Goal: Check status: Check status

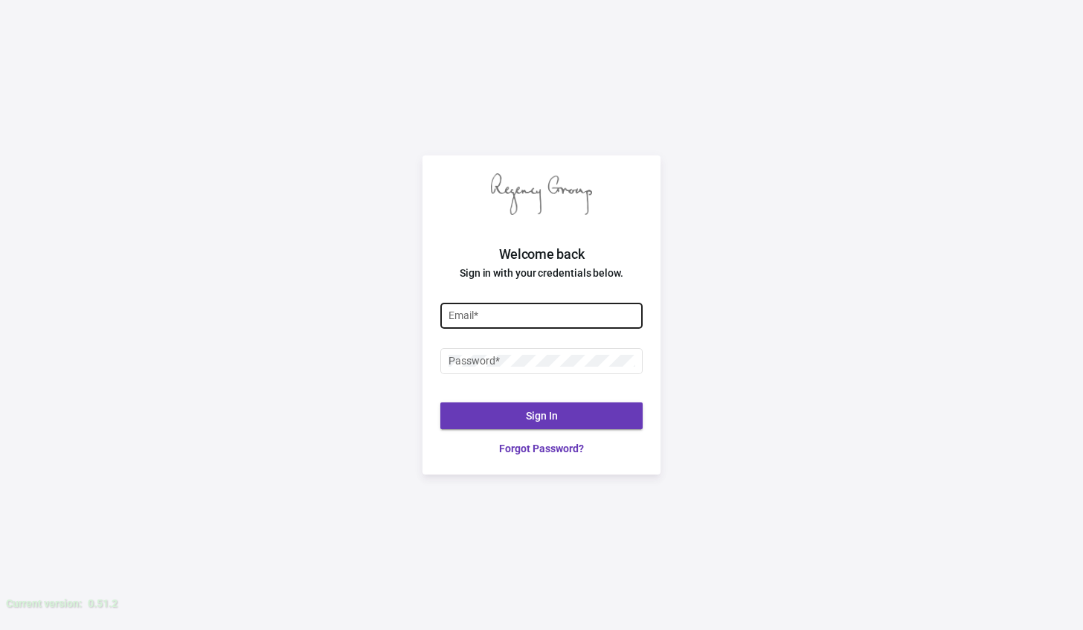
click at [541, 317] on input "Email *" at bounding box center [542, 315] width 187 height 12
type input "[PERSON_NAME][EMAIL_ADDRESS][DOMAIN_NAME]"
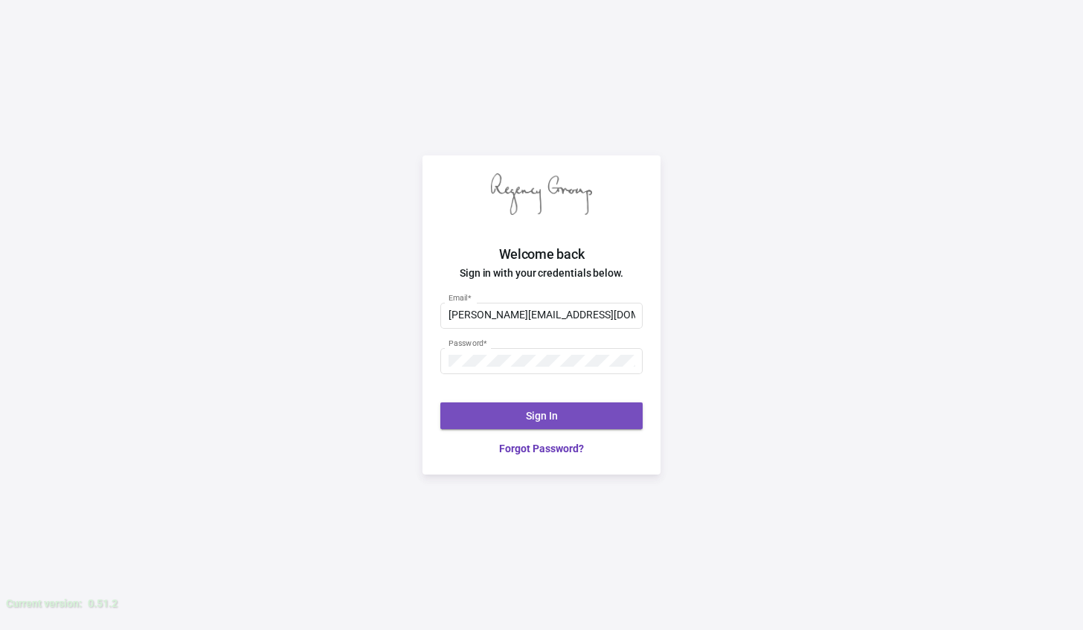
click at [562, 427] on button "Sign In" at bounding box center [541, 415] width 202 height 27
click at [514, 424] on button "Sign In" at bounding box center [541, 415] width 202 height 27
click at [750, 302] on div "Welcome back Sign in with your credentials below. [PERSON_NAME][EMAIL_ADDRESS][…" at bounding box center [541, 315] width 1083 height 630
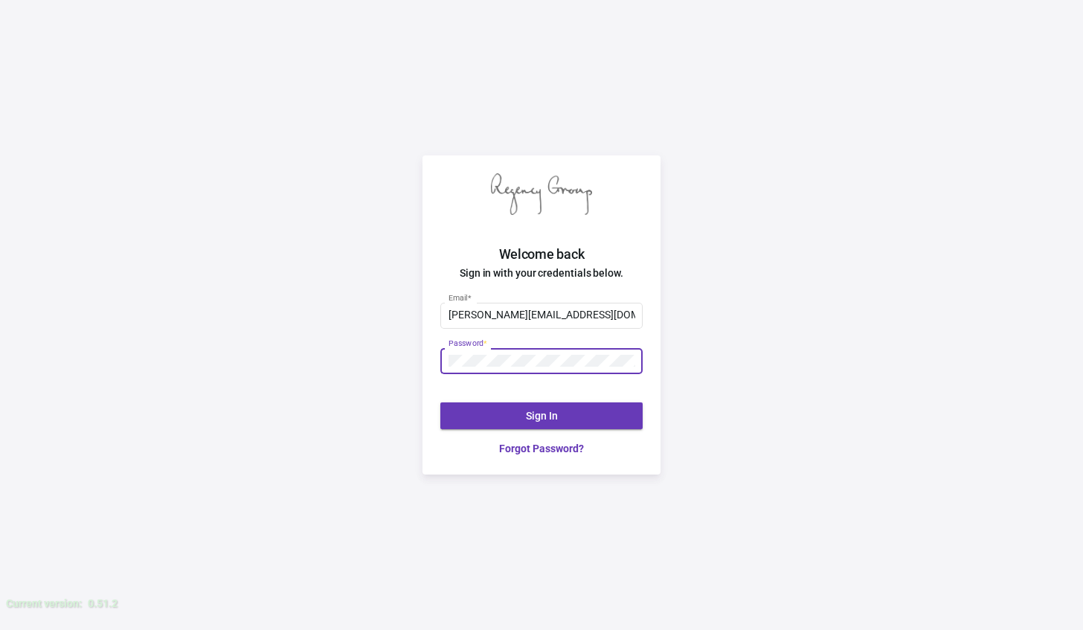
click at [768, 249] on div "Welcome back Sign in with your credentials below. [PERSON_NAME][EMAIL_ADDRESS][…" at bounding box center [541, 315] width 1083 height 630
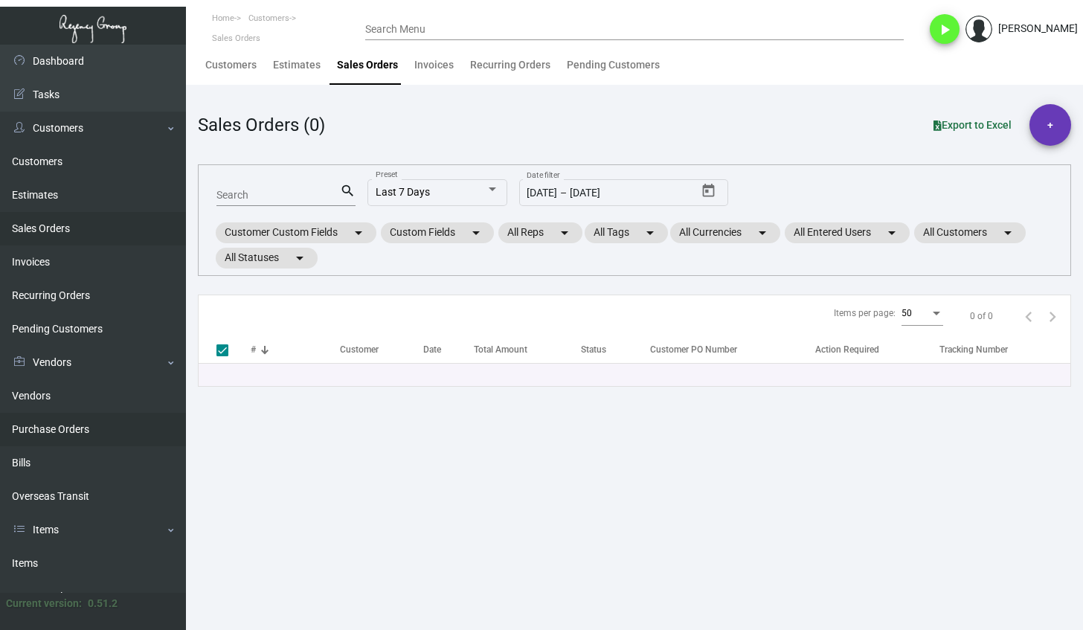
click at [64, 434] on link "Purchase Orders" at bounding box center [93, 429] width 186 height 33
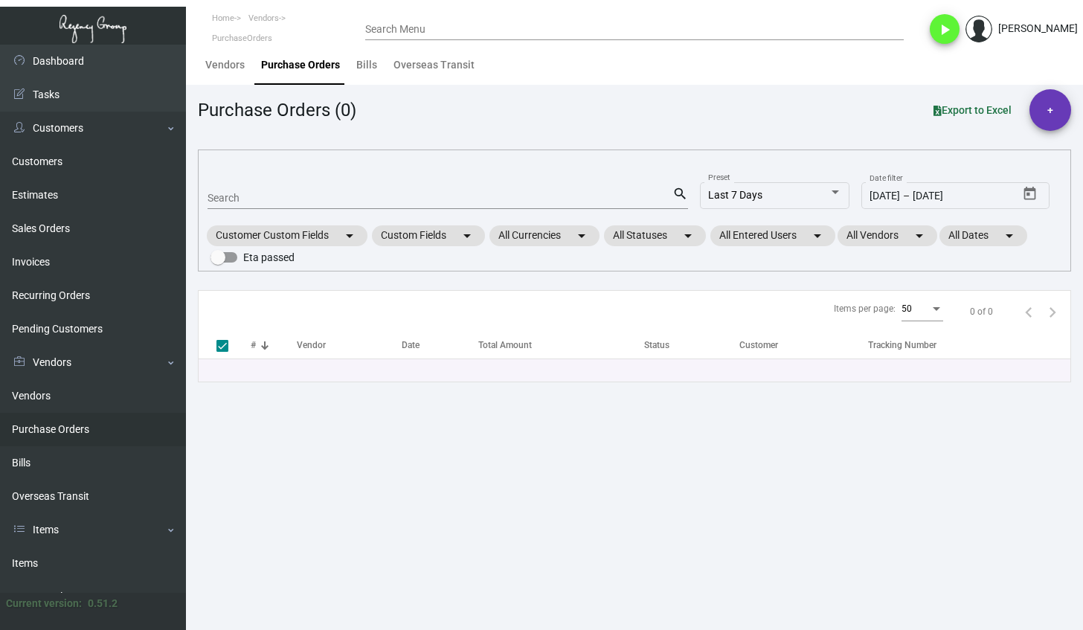
click at [332, 213] on mat-form-field "Search search" at bounding box center [448, 197] width 481 height 46
click at [327, 204] on div "Search" at bounding box center [440, 197] width 465 height 23
paste input "9913"
type input "9913"
checkbox input "false"
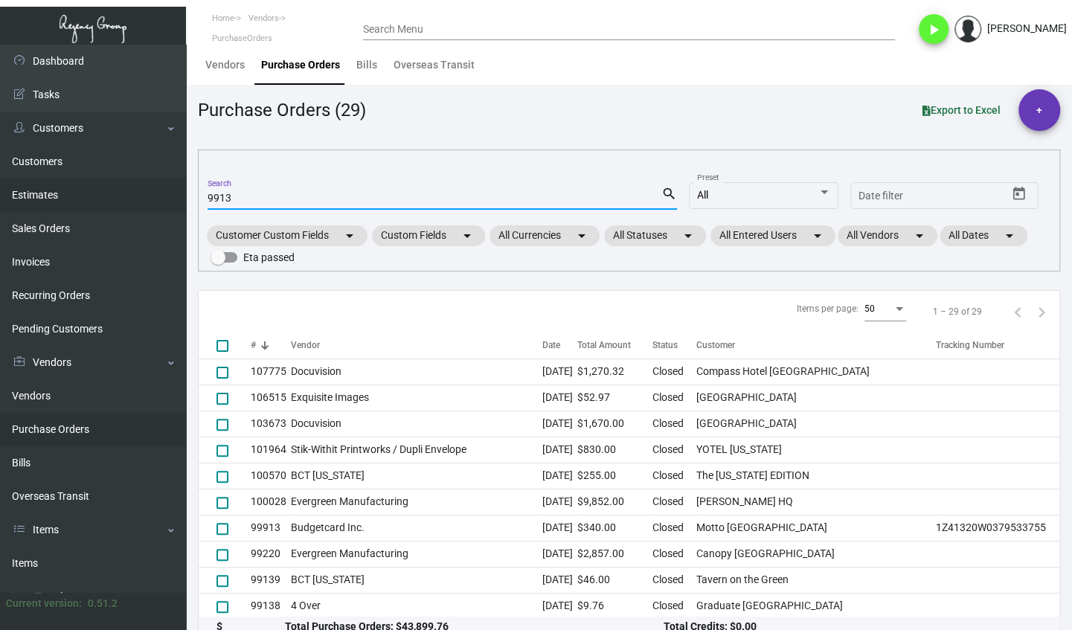
type input "9913"
click at [101, 199] on link "Estimates" at bounding box center [93, 195] width 186 height 33
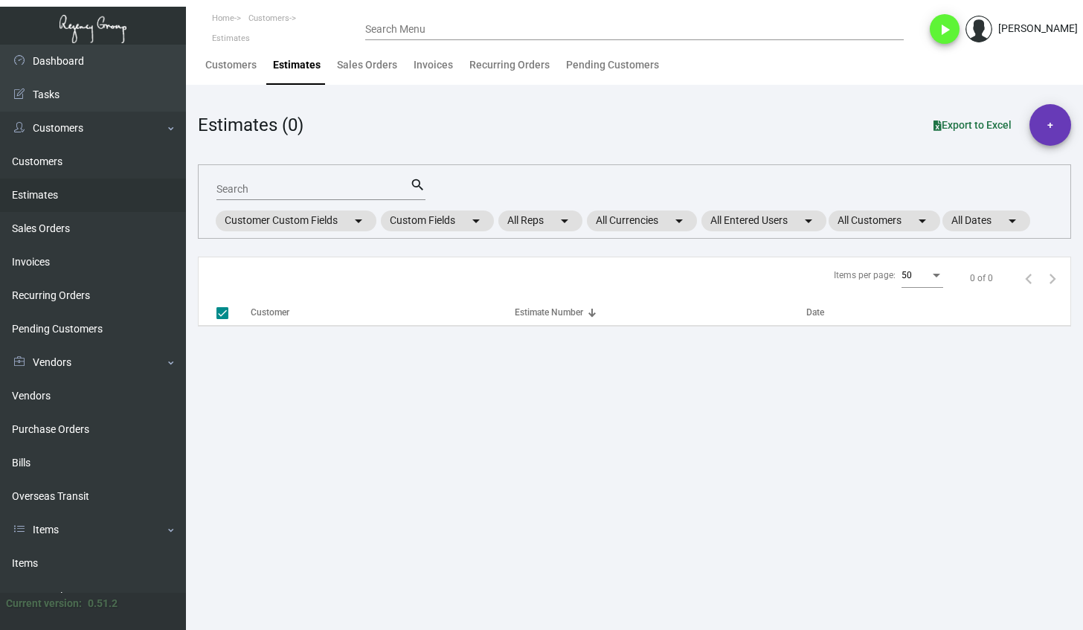
checkbox input "false"
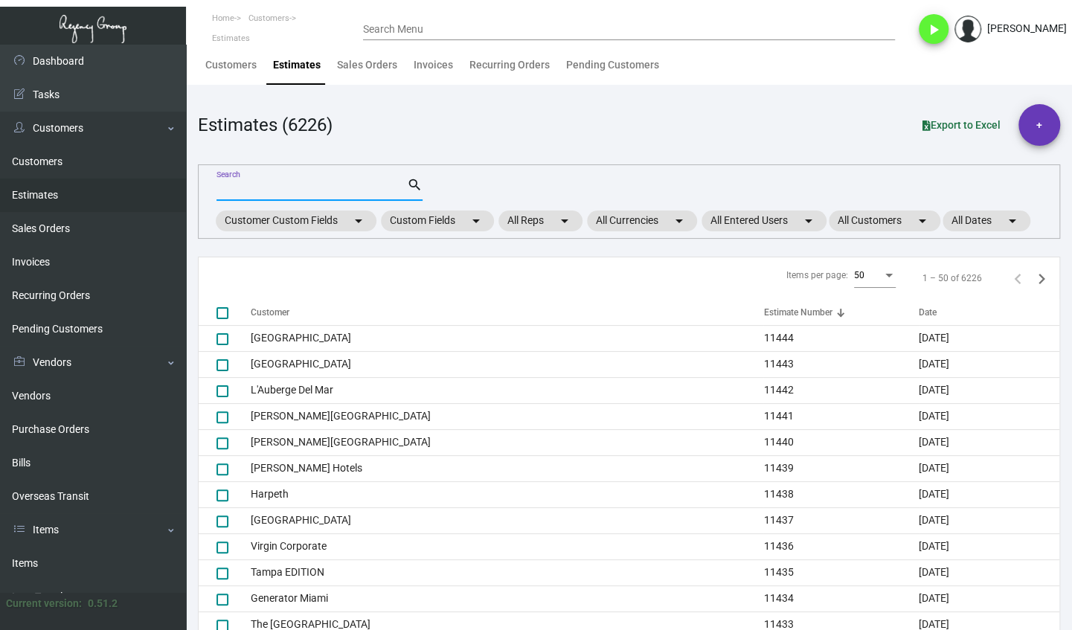
click at [287, 192] on input "Search" at bounding box center [311, 190] width 190 height 12
paste input "9913"
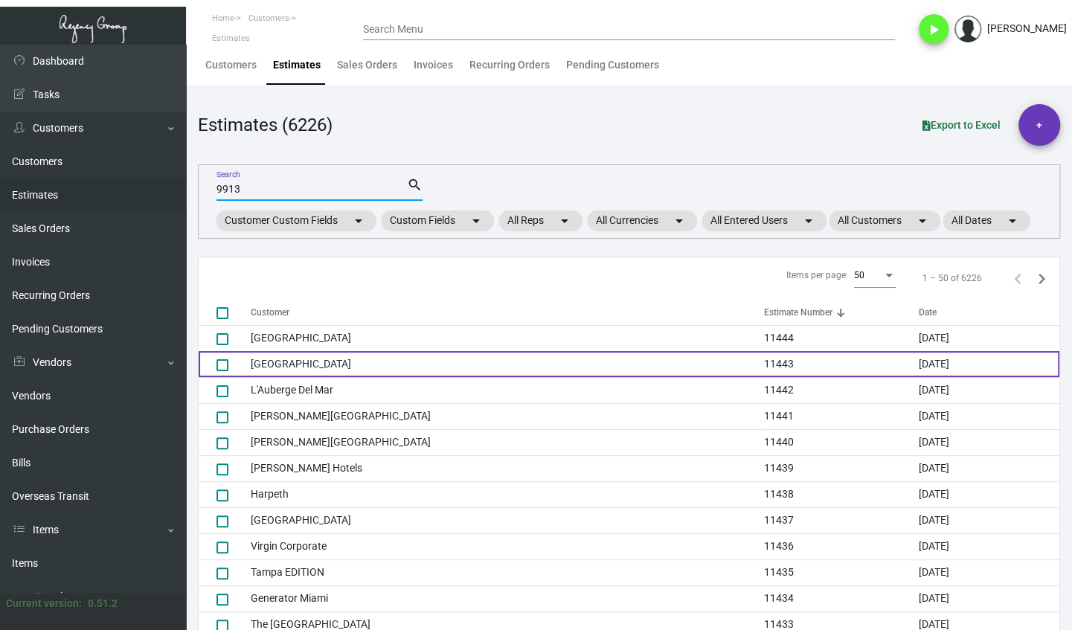
type input "9913"
checkbox input "true"
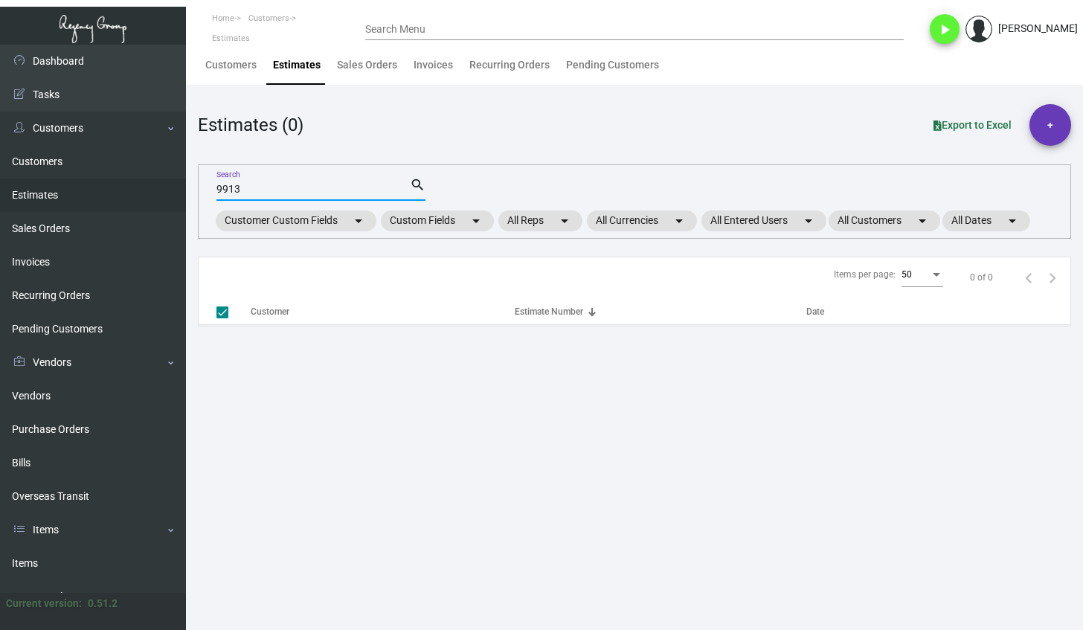
scroll to position [1, 0]
click at [100, 231] on link "Sales Orders" at bounding box center [93, 228] width 186 height 33
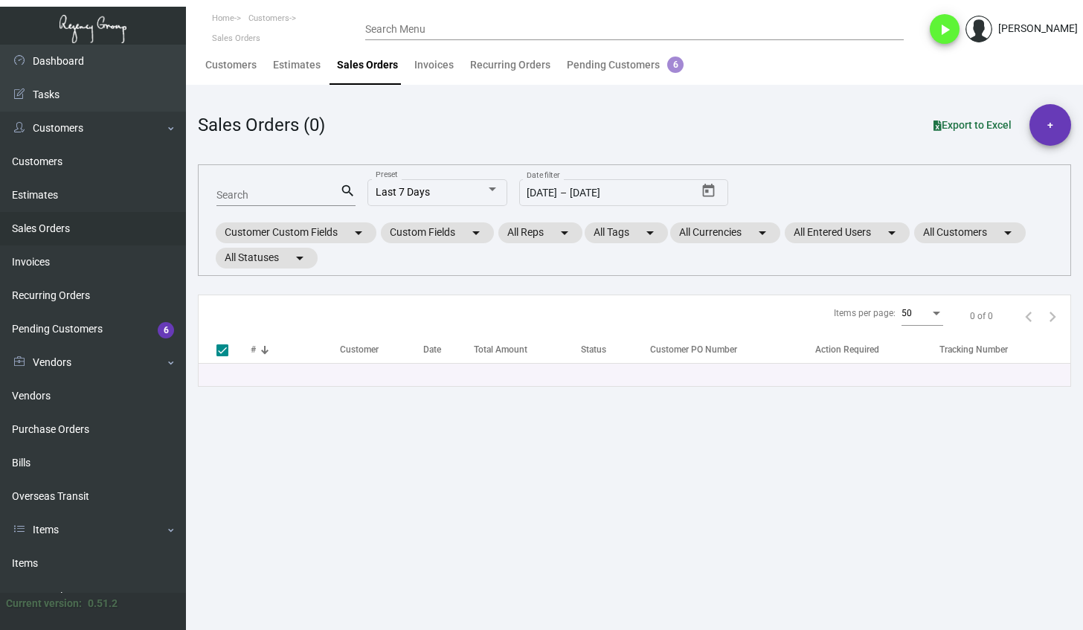
click at [315, 201] on div "Search" at bounding box center [277, 194] width 123 height 23
paste input "148340"
type input "148340"
checkbox input "false"
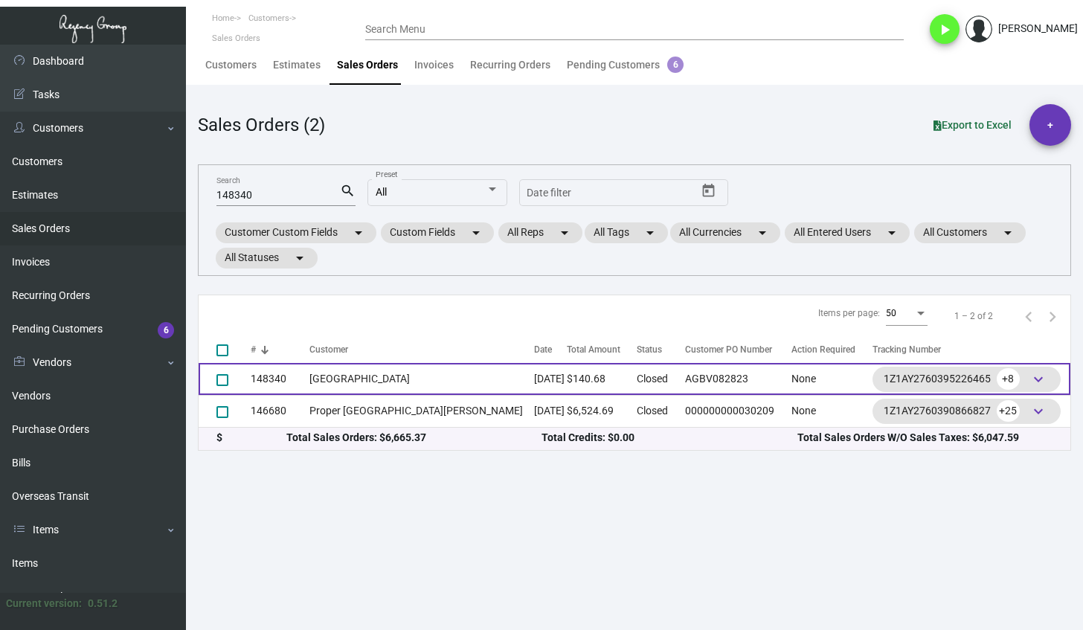
click at [290, 382] on td "148340" at bounding box center [280, 379] width 59 height 32
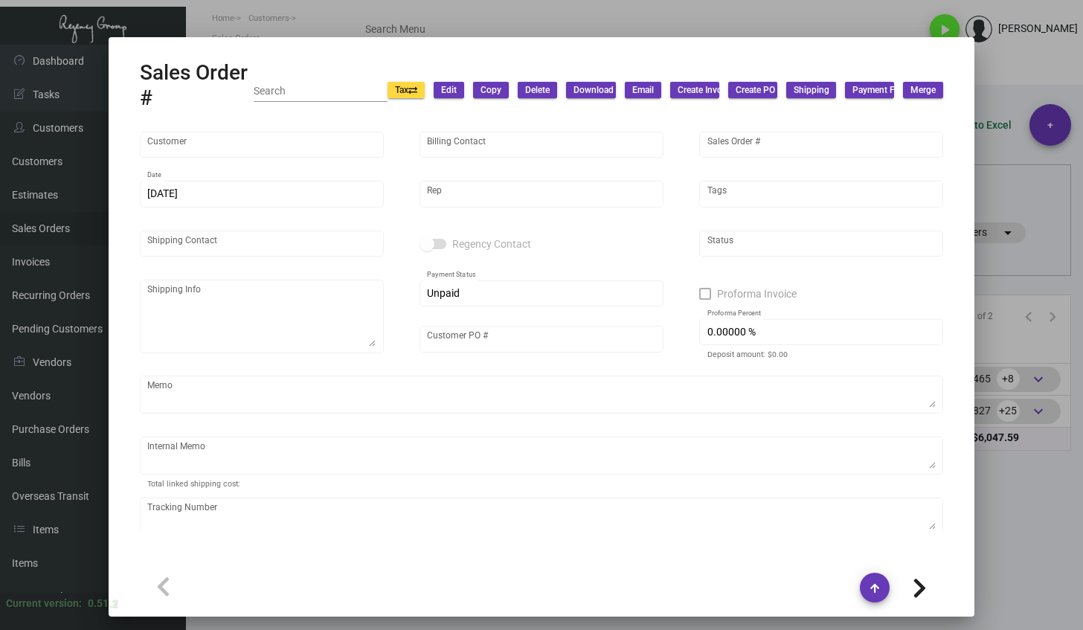
type input "[GEOGRAPHIC_DATA]"
type input "[PERSON_NAME]"
type input "148340"
type input "[DATE]"
type input "[PERSON_NAME]"
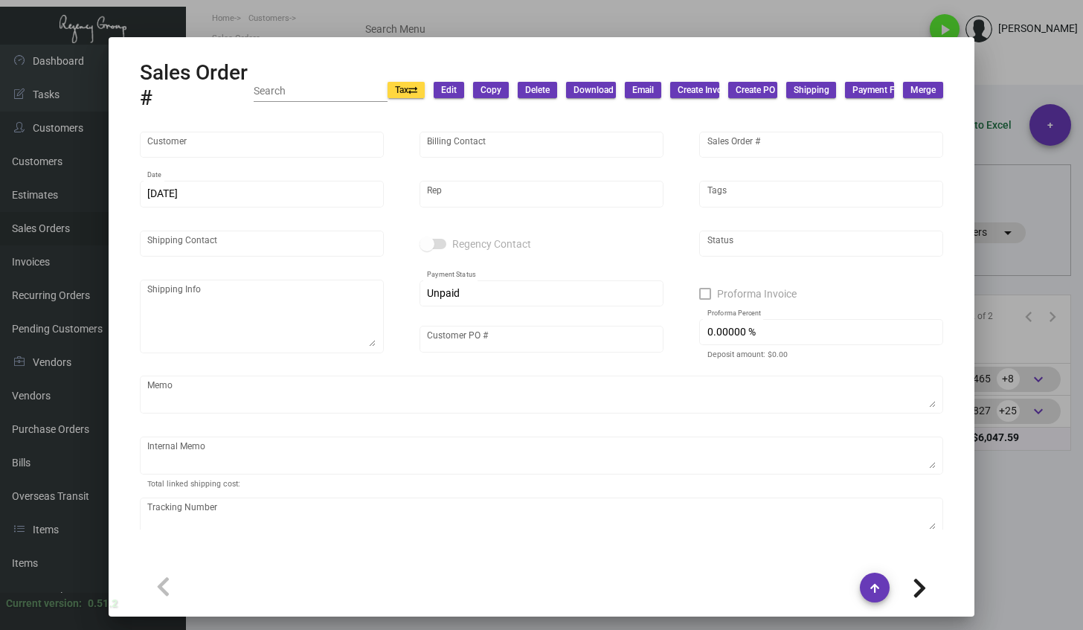
type input "[PERSON_NAME]"
type textarea "[GEOGRAPHIC_DATA] - [PERSON_NAME] [STREET_ADDRESS][PERSON_NAME]"
type input "AGBV082823"
type textarea "LA Warehouse. $8.74"
type input "United States Dollar $"
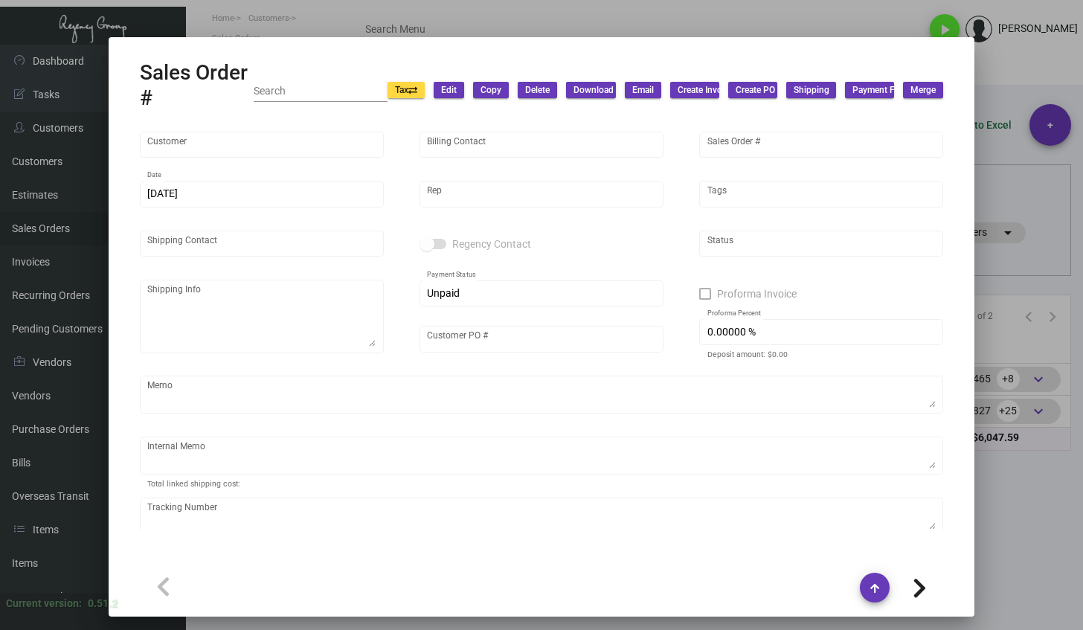
type input "$ 24.50"
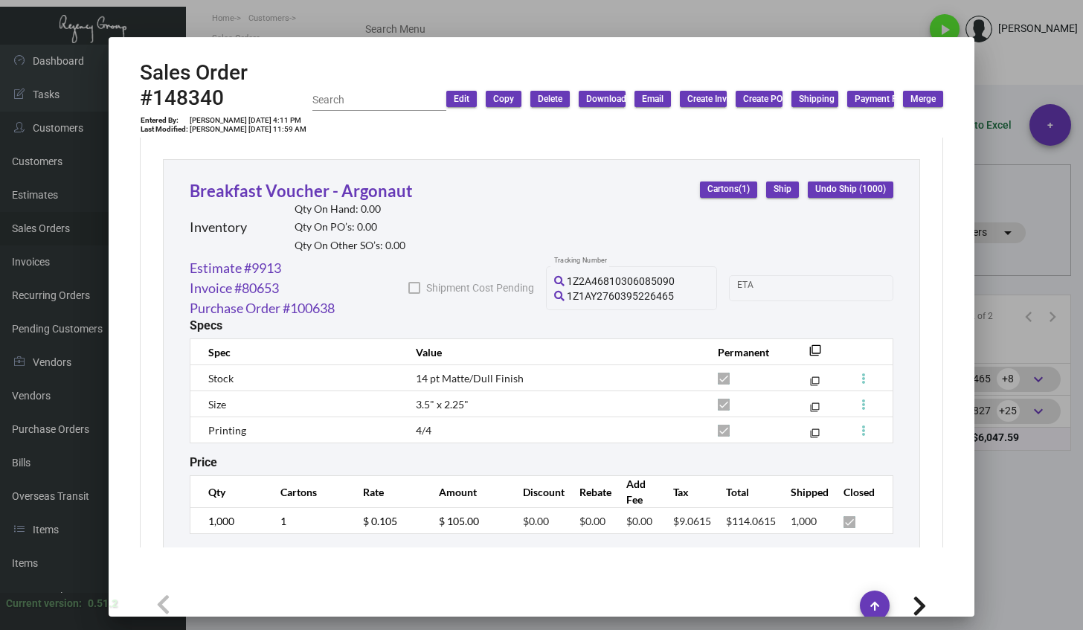
scroll to position [844, 0]
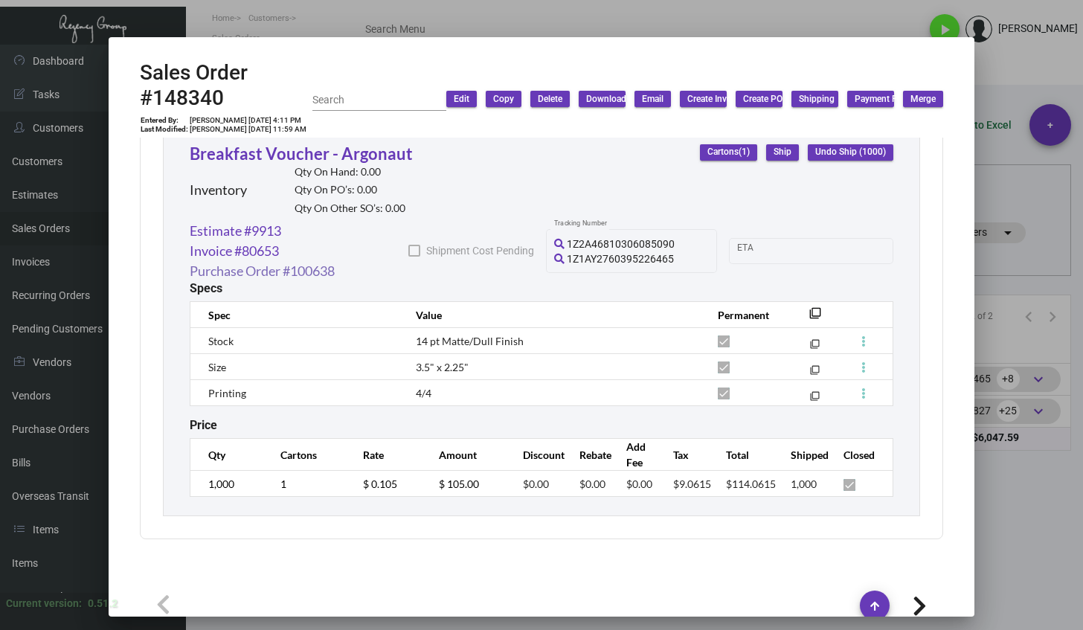
click at [296, 281] on link "Purchase Order #100638" at bounding box center [262, 271] width 145 height 20
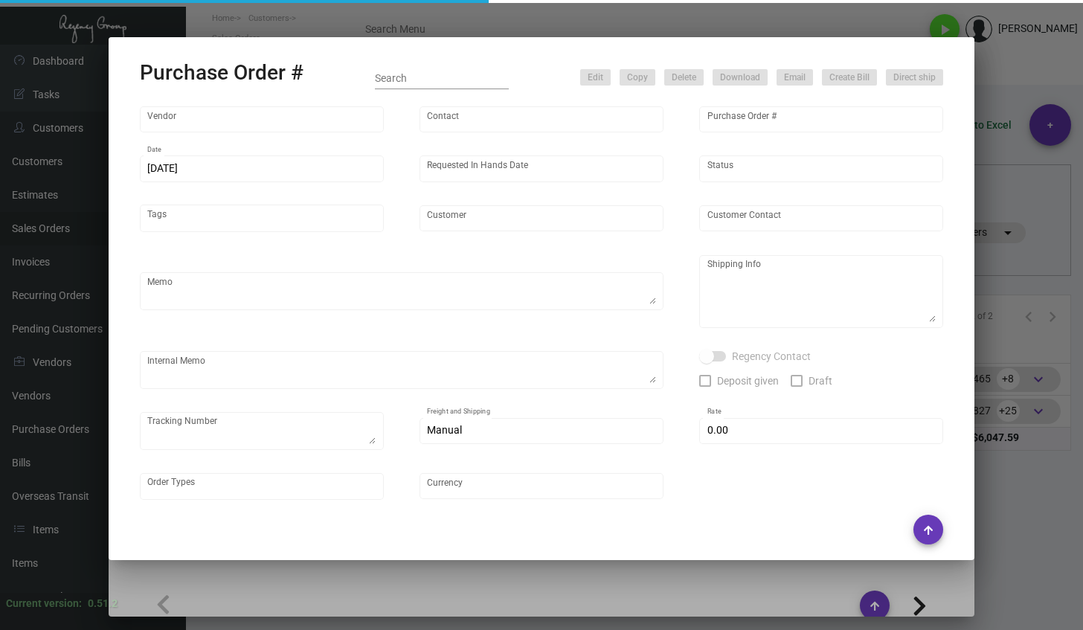
type input "4 Over"
type input "100638"
type input "[DATE]"
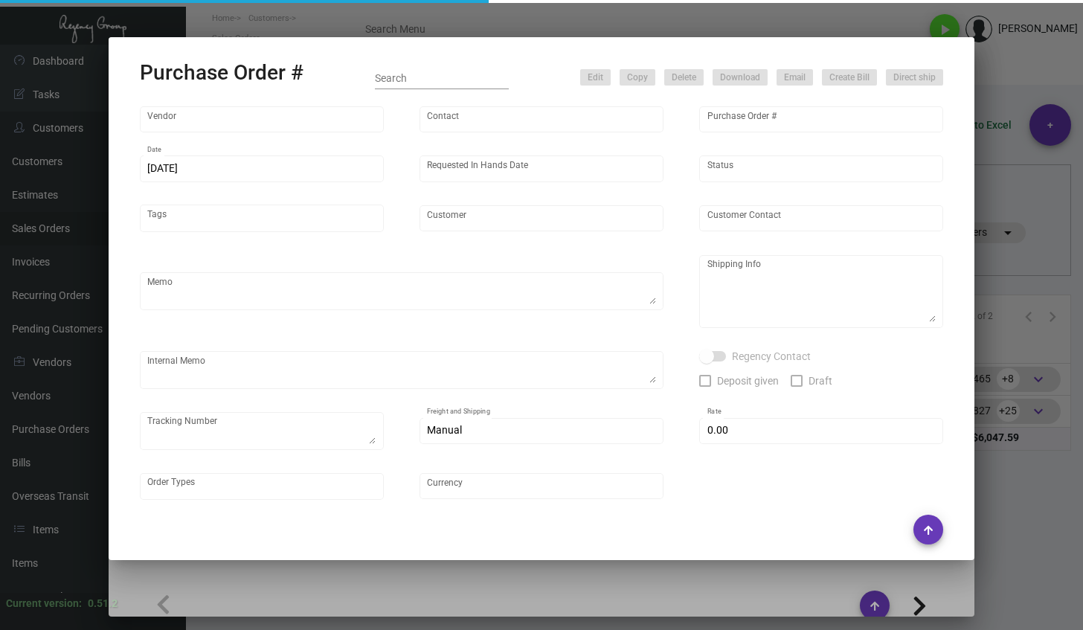
type input "[GEOGRAPHIC_DATA]"
type textarea "Regency Group LA - [PERSON_NAME] 10845 Vanowen [GEOGRAPHIC_DATA] US"
type textarea "LA Warehouse. $9.95 J3639137535"
checkbox input "true"
type input "$ 0.00"
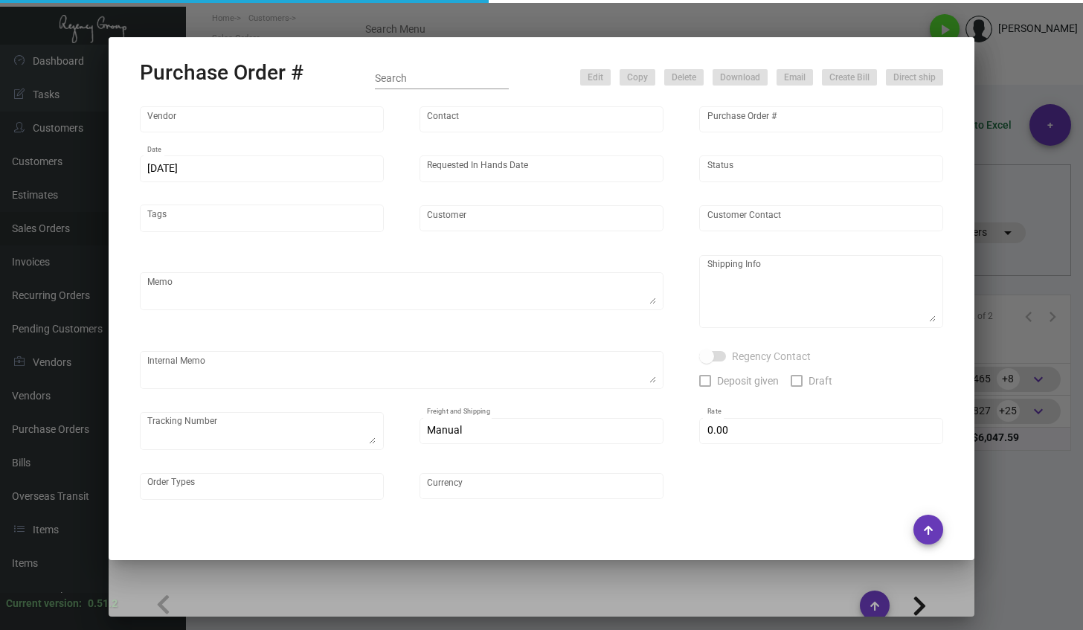
type input "United States Dollar $"
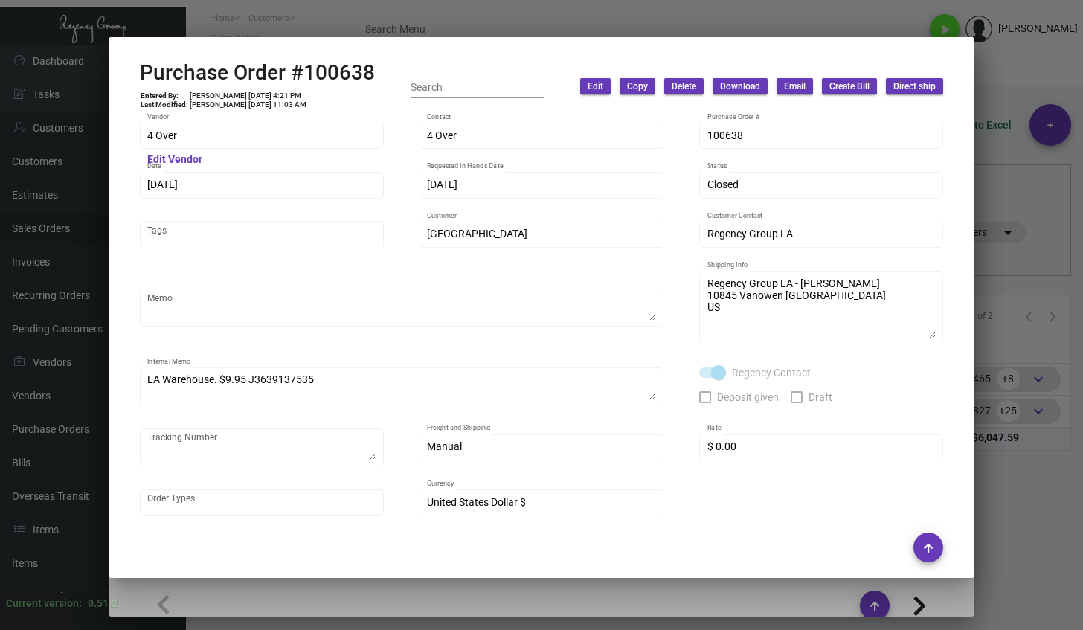
scroll to position [0, 0]
drag, startPoint x: 376, startPoint y: 71, endPoint x: 135, endPoint y: 50, distance: 241.9
click at [135, 50] on mat-dialog-container "Purchase Order #100638 Entered By: [PERSON_NAME] [DATE] 4:21 PM Last Modified: …" at bounding box center [542, 307] width 867 height 541
copy h2 "Purchase Order #100638"
click at [481, 629] on html "Home Customers Sales Orders Search Menu play_arrow [PERSON_NAME] Dashboard Dash…" at bounding box center [541, 315] width 1083 height 630
